Goal: Transaction & Acquisition: Purchase product/service

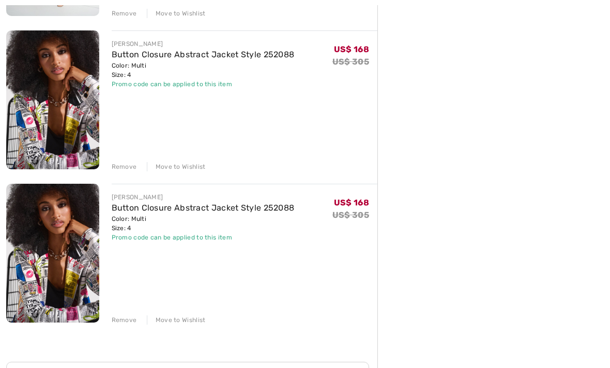
scroll to position [739, 0]
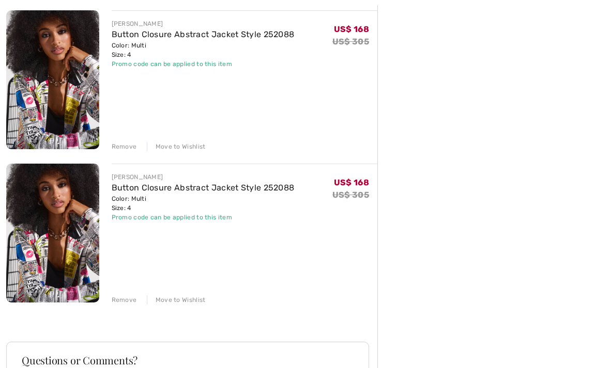
click at [125, 301] on div "Remove" at bounding box center [124, 300] width 25 height 9
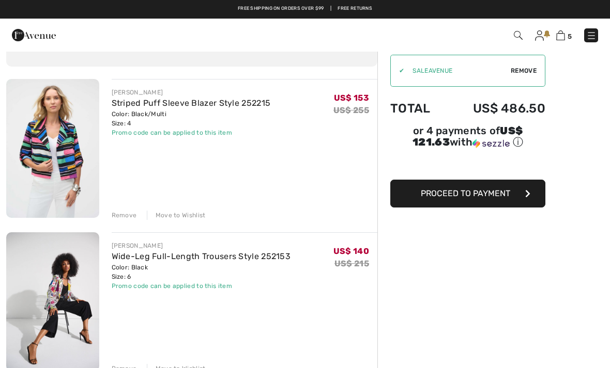
scroll to position [0, 0]
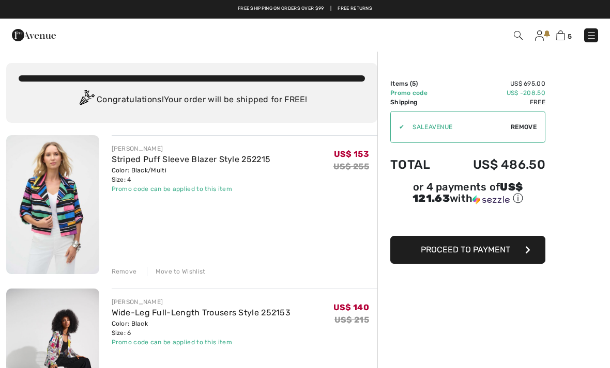
click at [539, 36] on img at bounding box center [539, 35] width 9 height 10
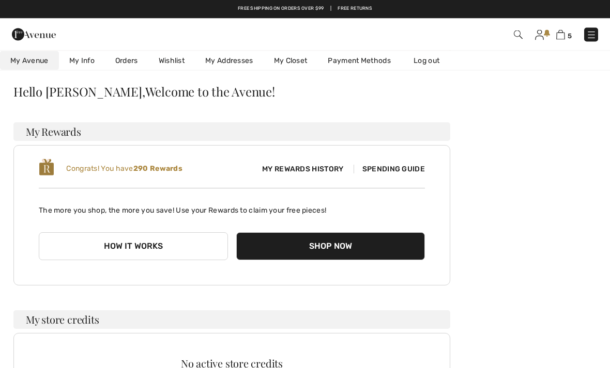
scroll to position [64, 0]
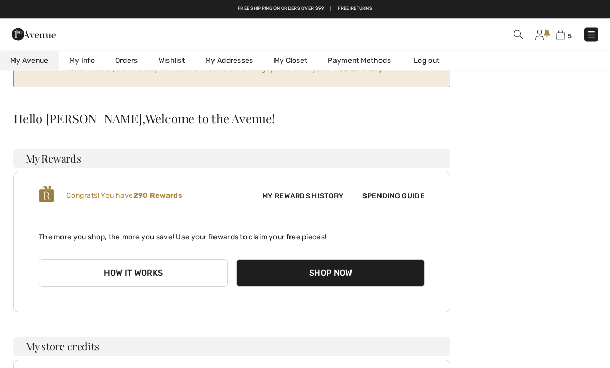
click at [336, 272] on button "Shop Now" at bounding box center [330, 274] width 189 height 28
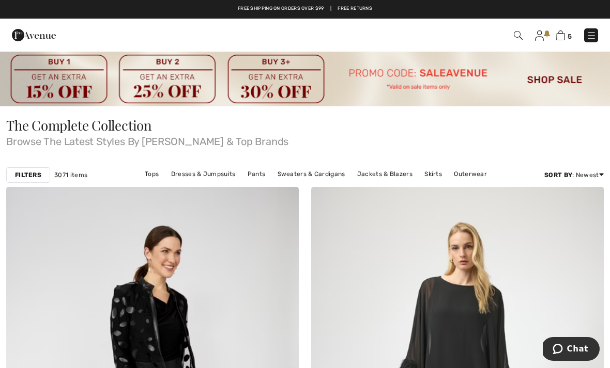
click at [557, 35] on img at bounding box center [560, 35] width 9 height 10
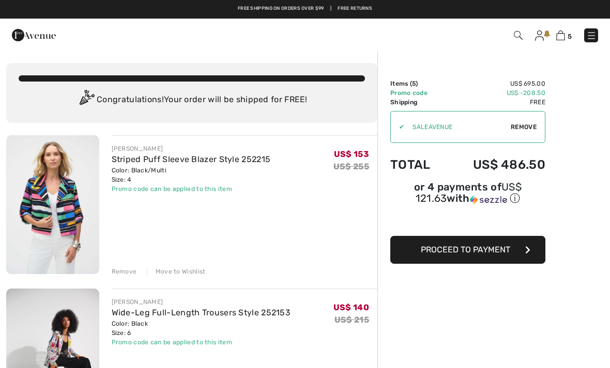
click at [505, 248] on span "Proceed to Payment" at bounding box center [464, 250] width 89 height 10
click at [527, 249] on icon "button" at bounding box center [527, 250] width 5 height 8
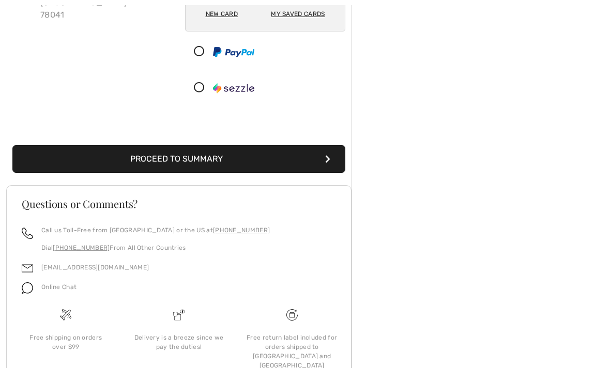
scroll to position [190, 0]
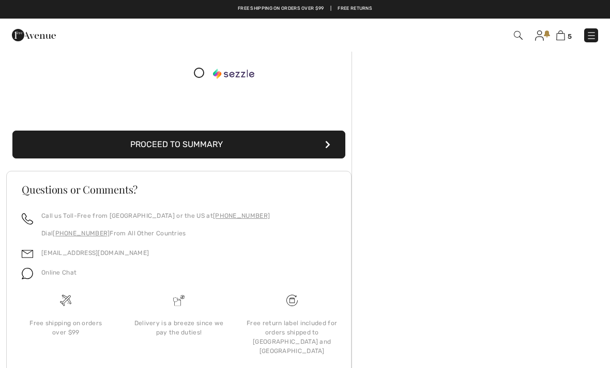
click at [189, 147] on button "Proceed to Summary" at bounding box center [178, 145] width 333 height 28
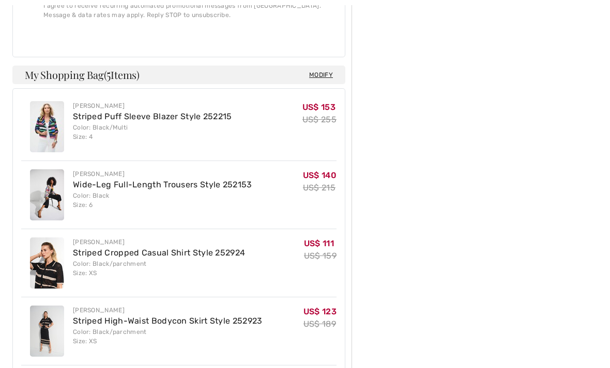
scroll to position [593, 0]
click at [518, 294] on div "Order Summary Details Items ( 5 ) US$ 695.00 Promo code US$ -208.50 Shipping Fr…" at bounding box center [480, 133] width 258 height 1351
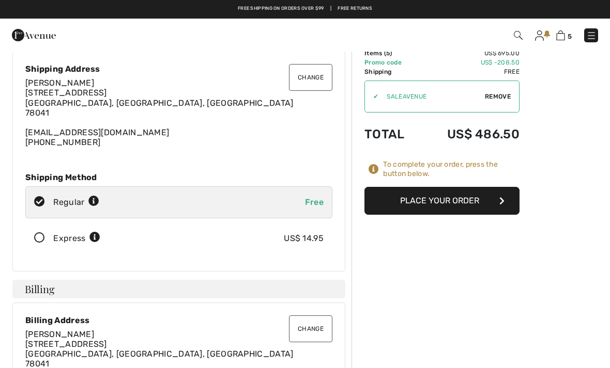
scroll to position [0, 0]
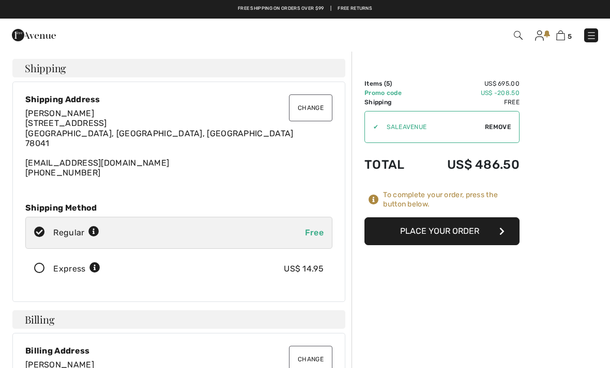
click at [464, 231] on button "Place Your Order" at bounding box center [441, 231] width 155 height 28
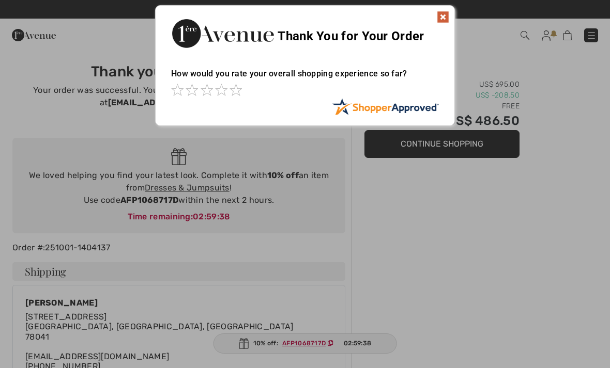
click at [445, 19] on img at bounding box center [442, 17] width 12 height 12
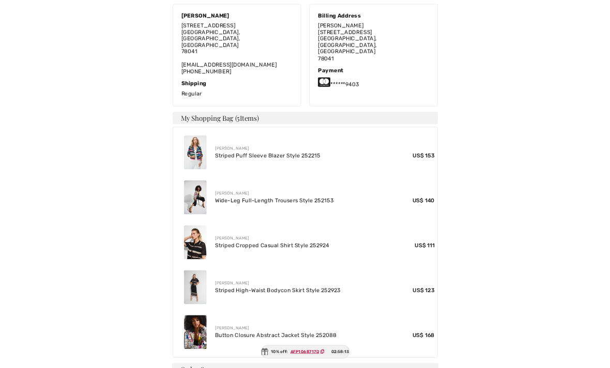
scroll to position [519, 0]
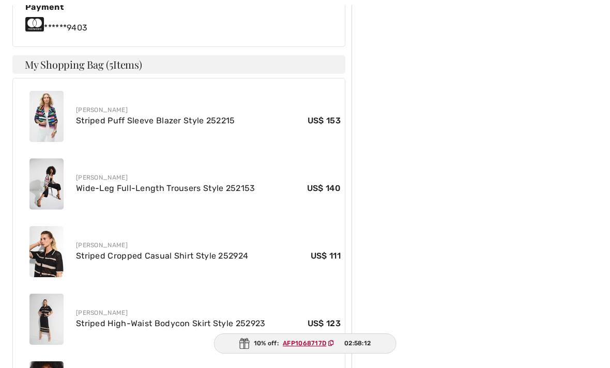
click at [551, 121] on div "Order Summary Items ( 5 ) US$ 695.00 Promo code US$ -208.50 Shipping Free Total…" at bounding box center [480, 101] width 258 height 1139
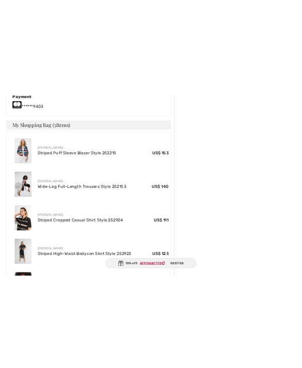
scroll to position [513, 0]
